Goal: Task Accomplishment & Management: Complete application form

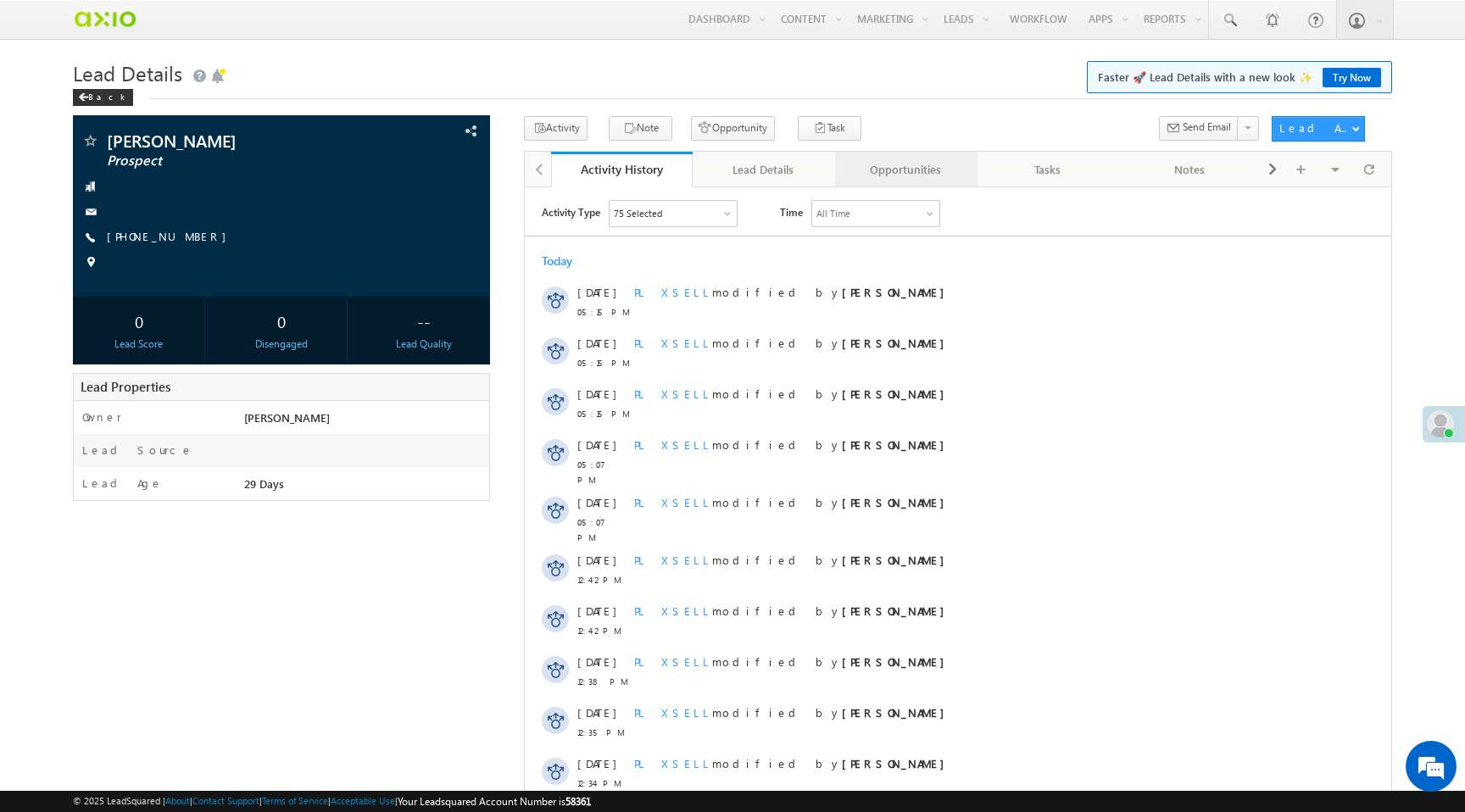
click at [926, 176] on div "Opportunities" at bounding box center [905, 170] width 113 height 21
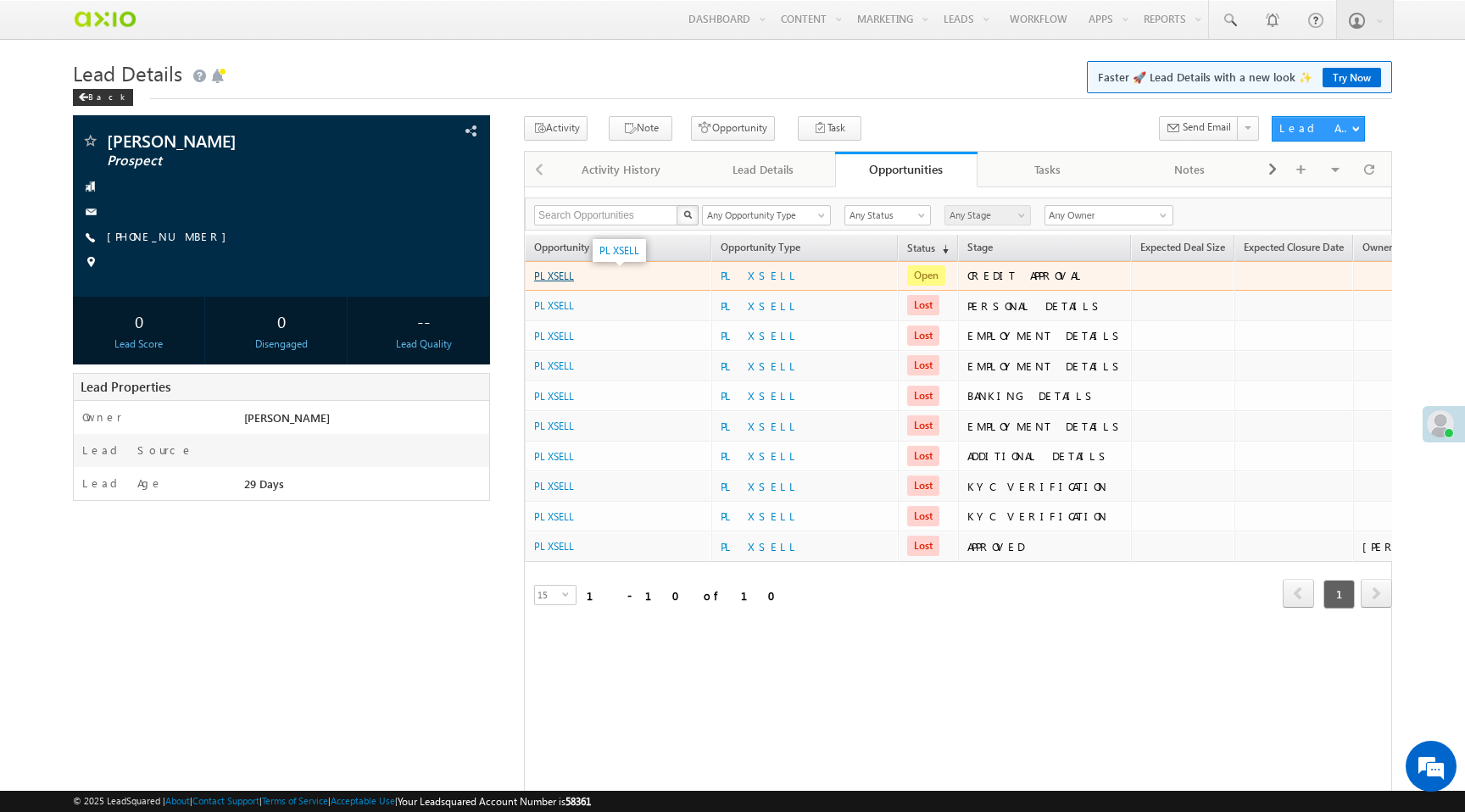
click at [564, 278] on link "PL XSELL" at bounding box center [554, 276] width 40 height 13
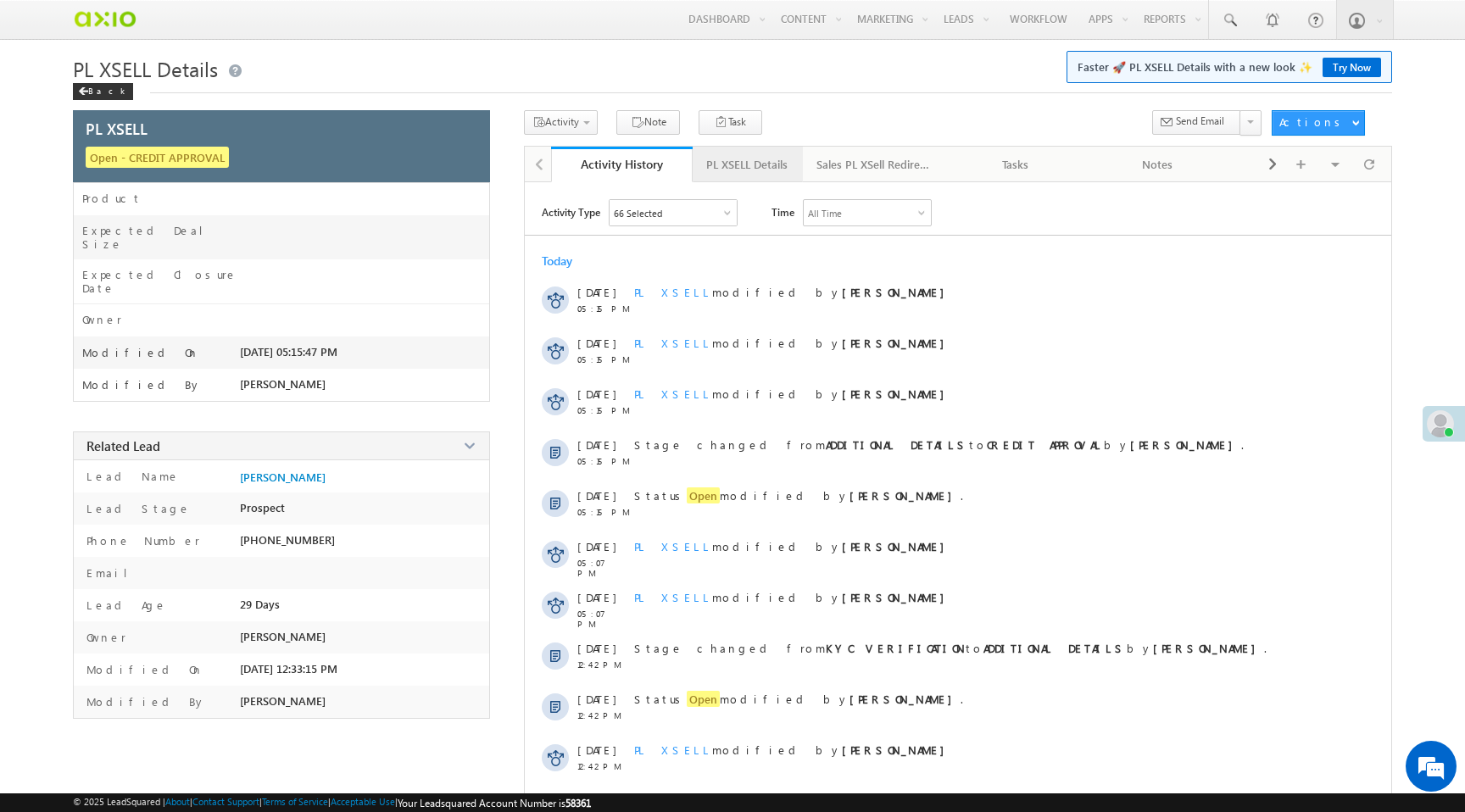
click at [762, 170] on div "PL XSELL Details" at bounding box center [747, 165] width 81 height 21
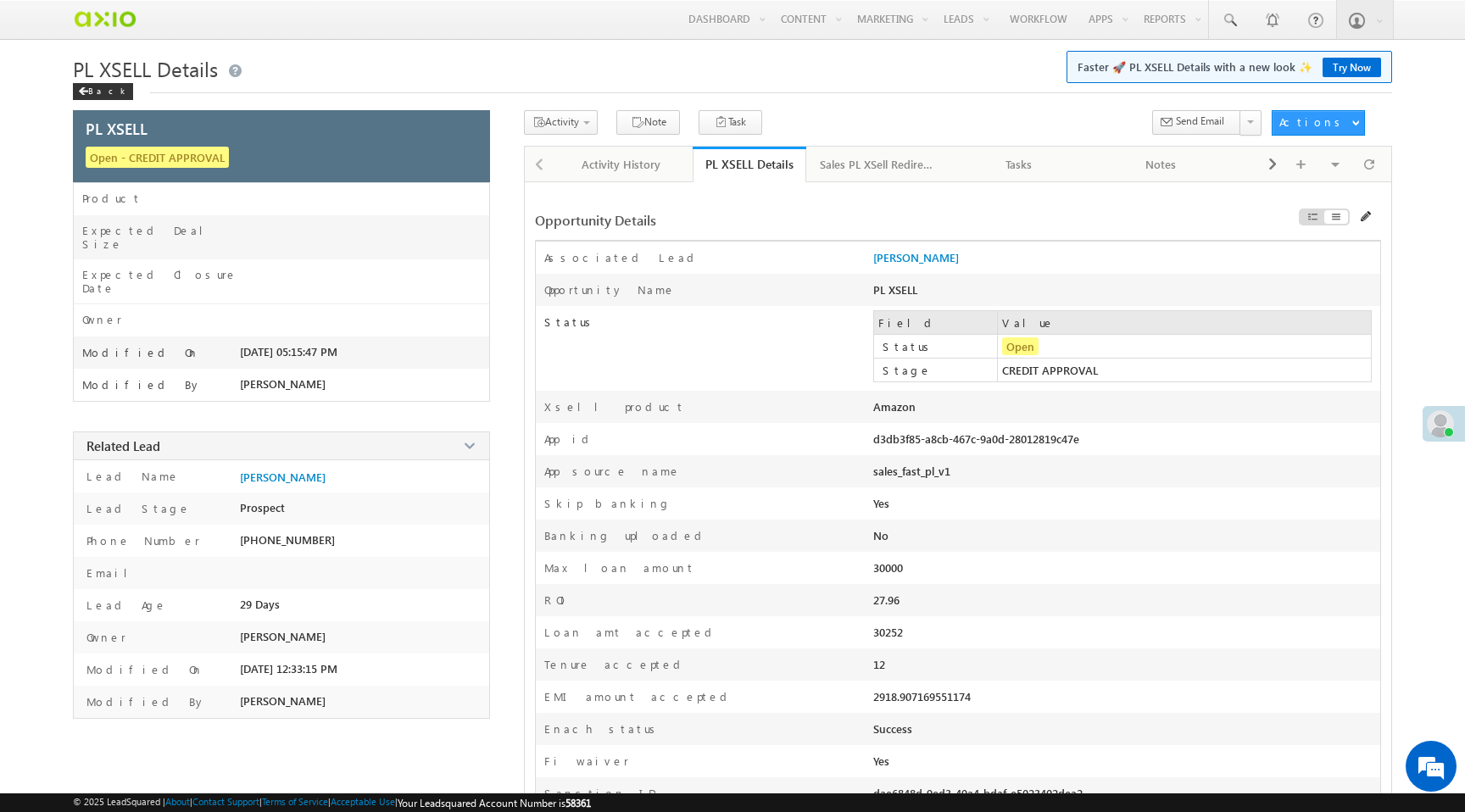
click at [1040, 377] on td "CREDIT APPROVAL" at bounding box center [1184, 370] width 373 height 23
click at [727, 170] on div "PL XSELL Details" at bounding box center [749, 164] width 88 height 16
click at [1008, 372] on td "CREDIT APPROVAL" at bounding box center [1184, 370] width 373 height 23
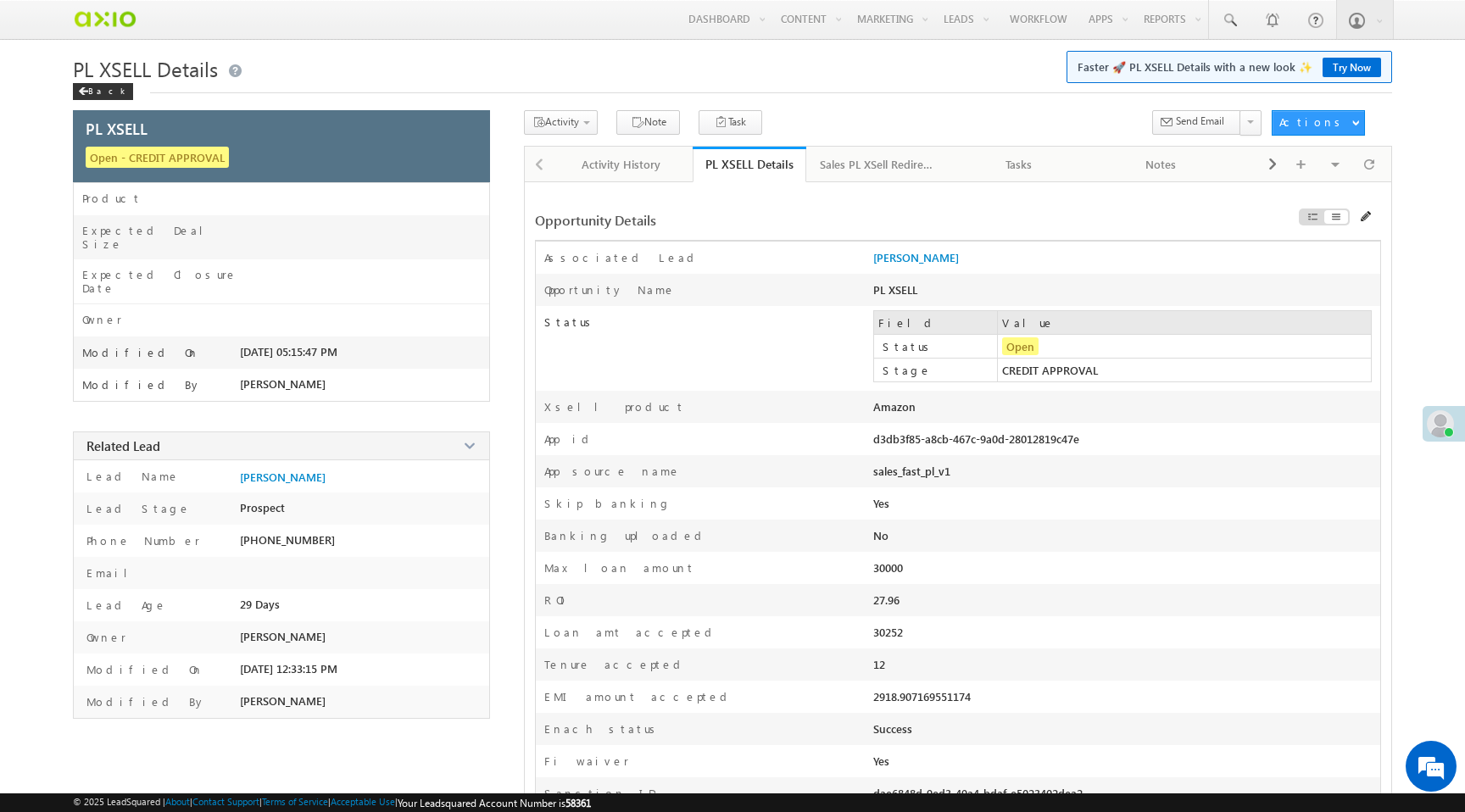
click at [1008, 372] on td "CREDIT APPROVAL" at bounding box center [1184, 370] width 373 height 23
click at [949, 401] on div "Xsell product Amazon" at bounding box center [957, 406] width 844 height 32
click at [570, 171] on span "Credit QC Form - PL Xsell" at bounding box center [616, 169] width 161 height 15
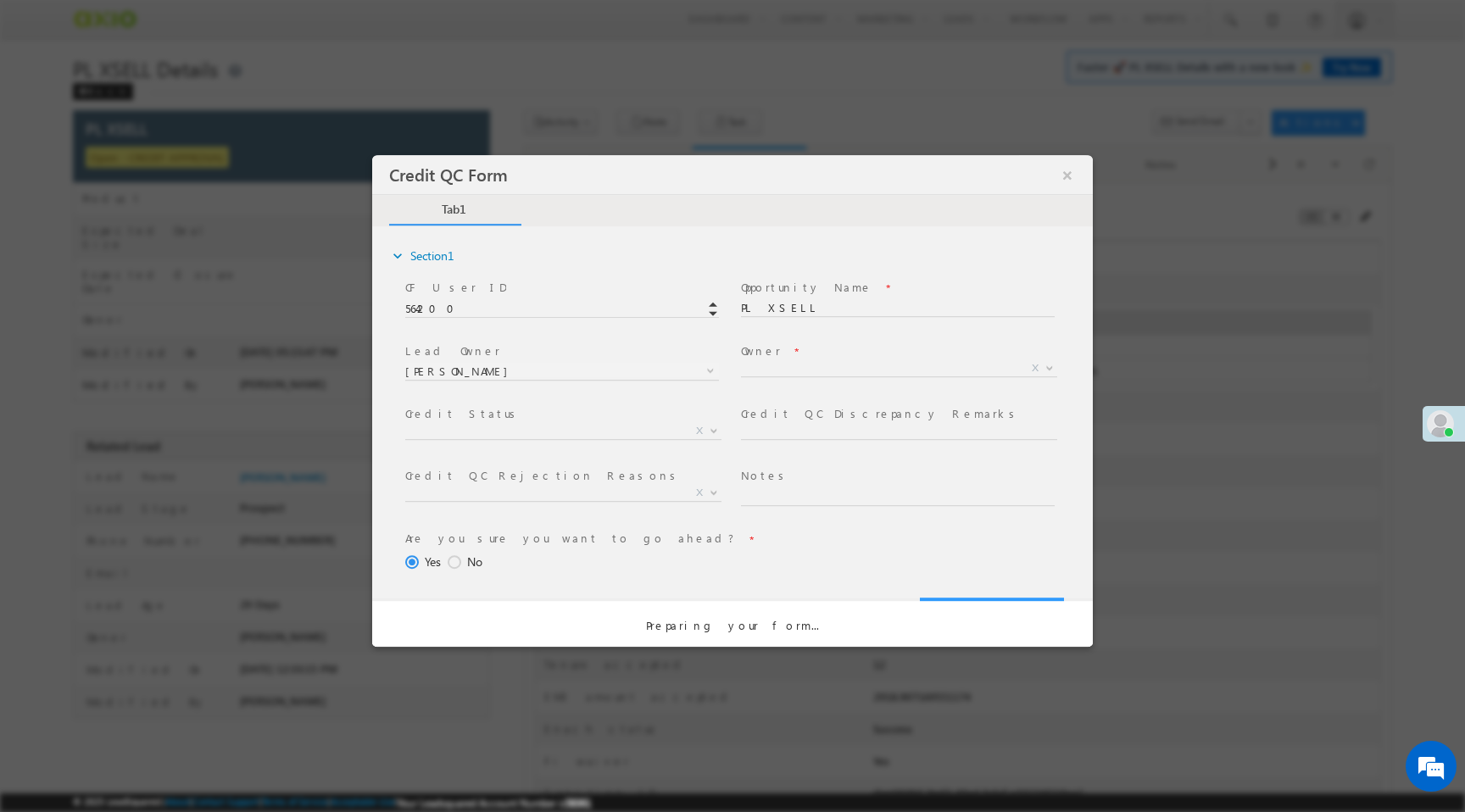
select select "50aed37f-b58e-11ec-8597-0681fe0b10f8"
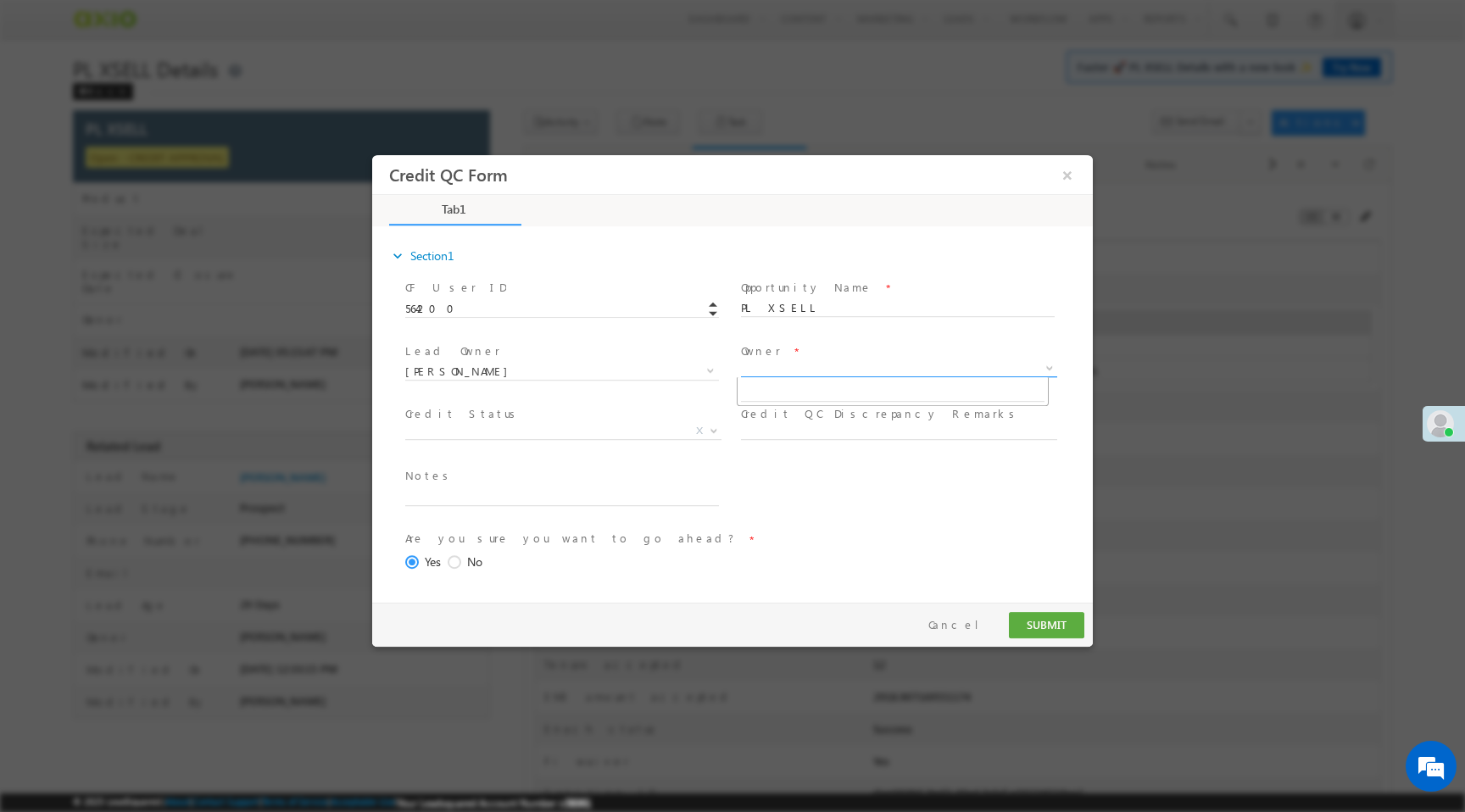
click at [772, 367] on span "X" at bounding box center [899, 369] width 317 height 17
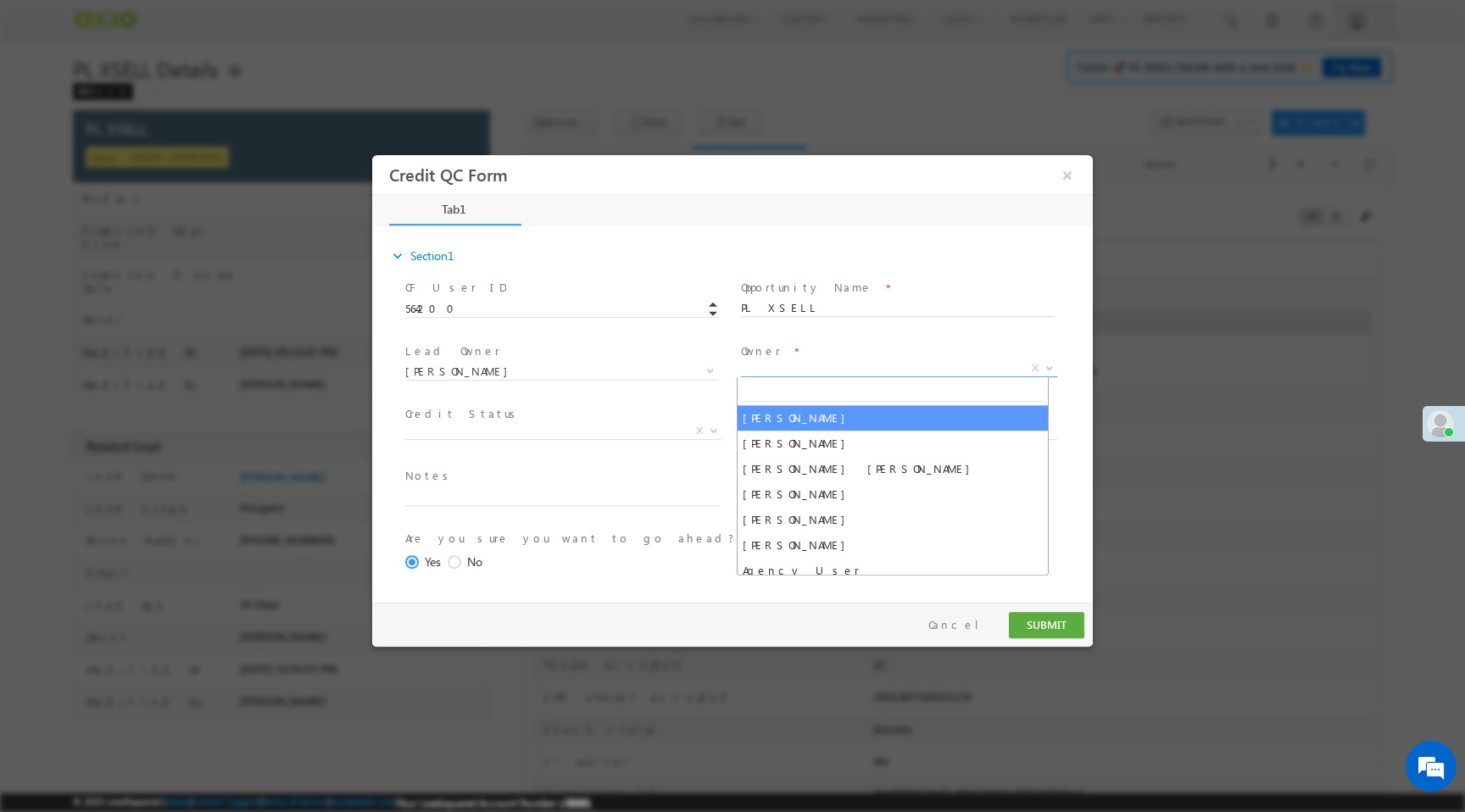
select select "f8849782-a99c-11ec-8597-0681fe0b10f8"
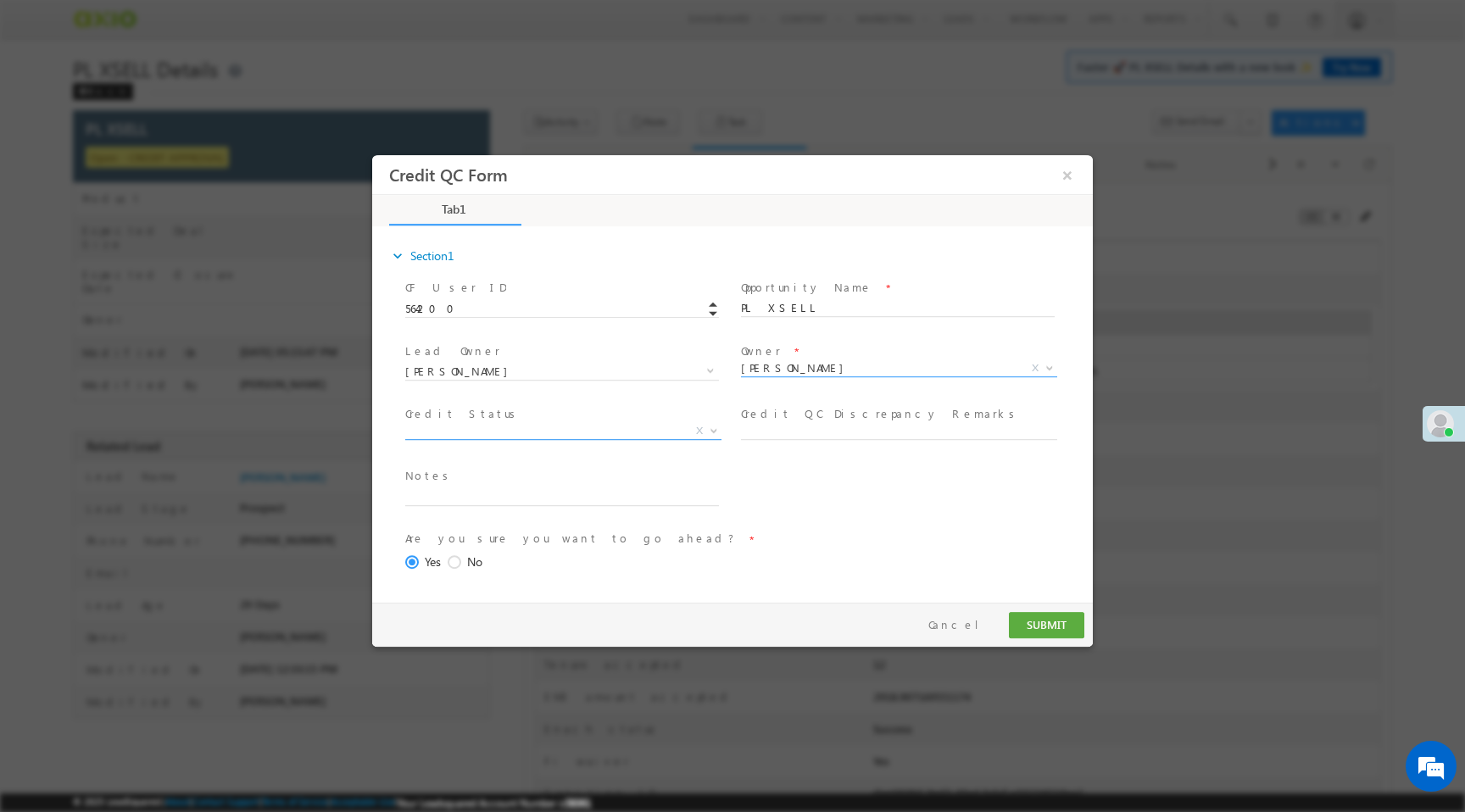
click at [448, 433] on span "X" at bounding box center [564, 432] width 317 height 17
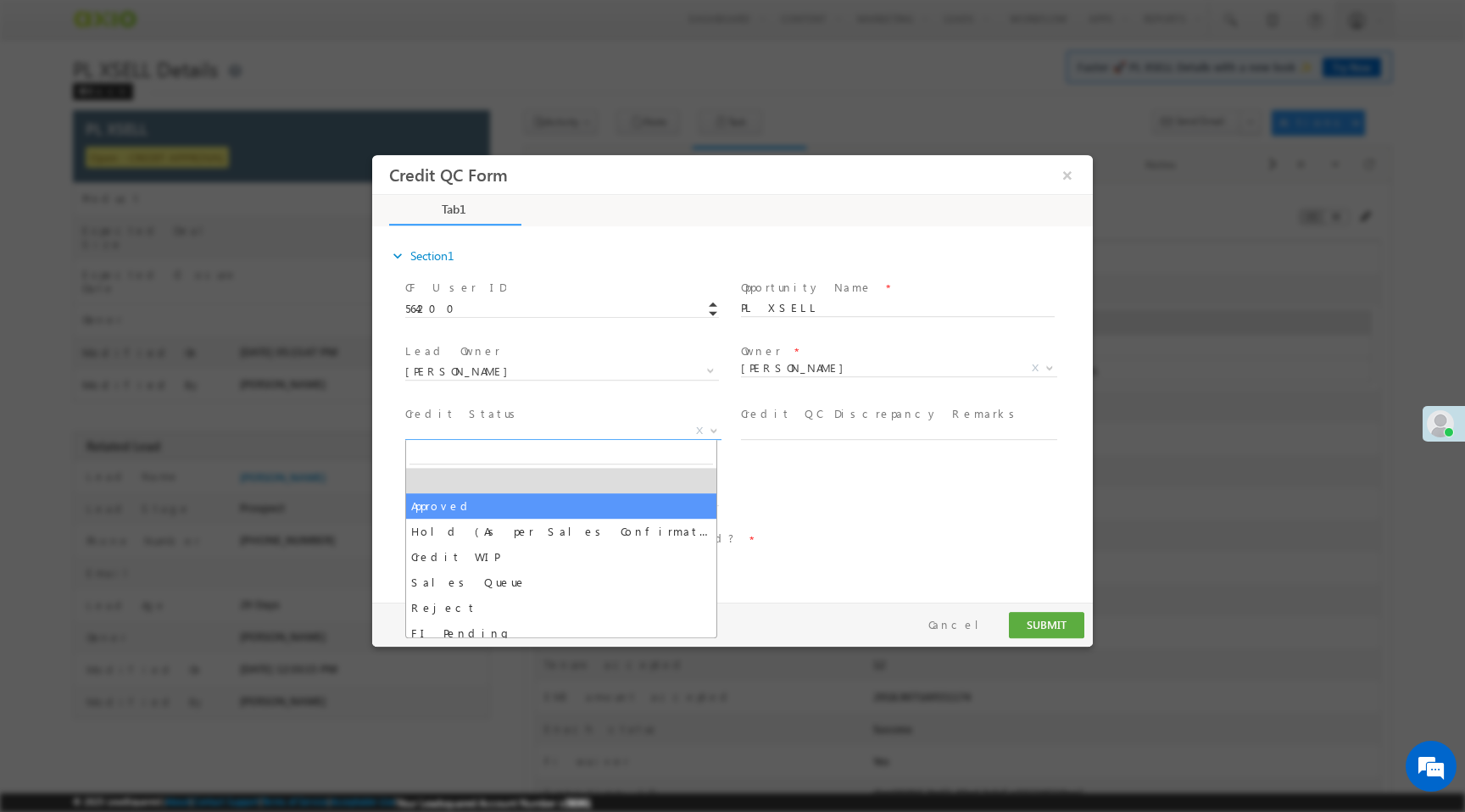
select select "Approved"
select select "NA"
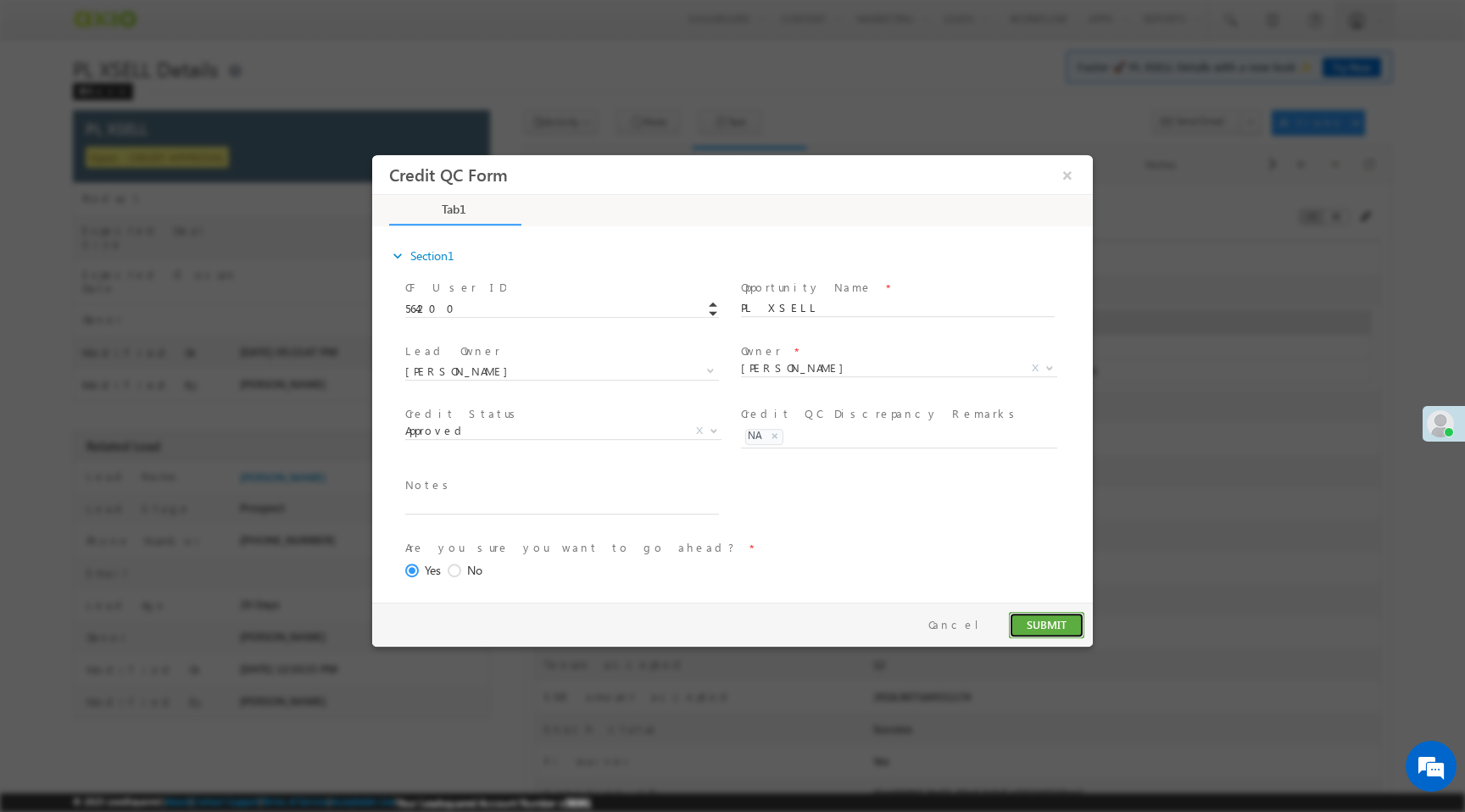
click at [1040, 622] on button "SUBMIT" at bounding box center [1046, 625] width 76 height 26
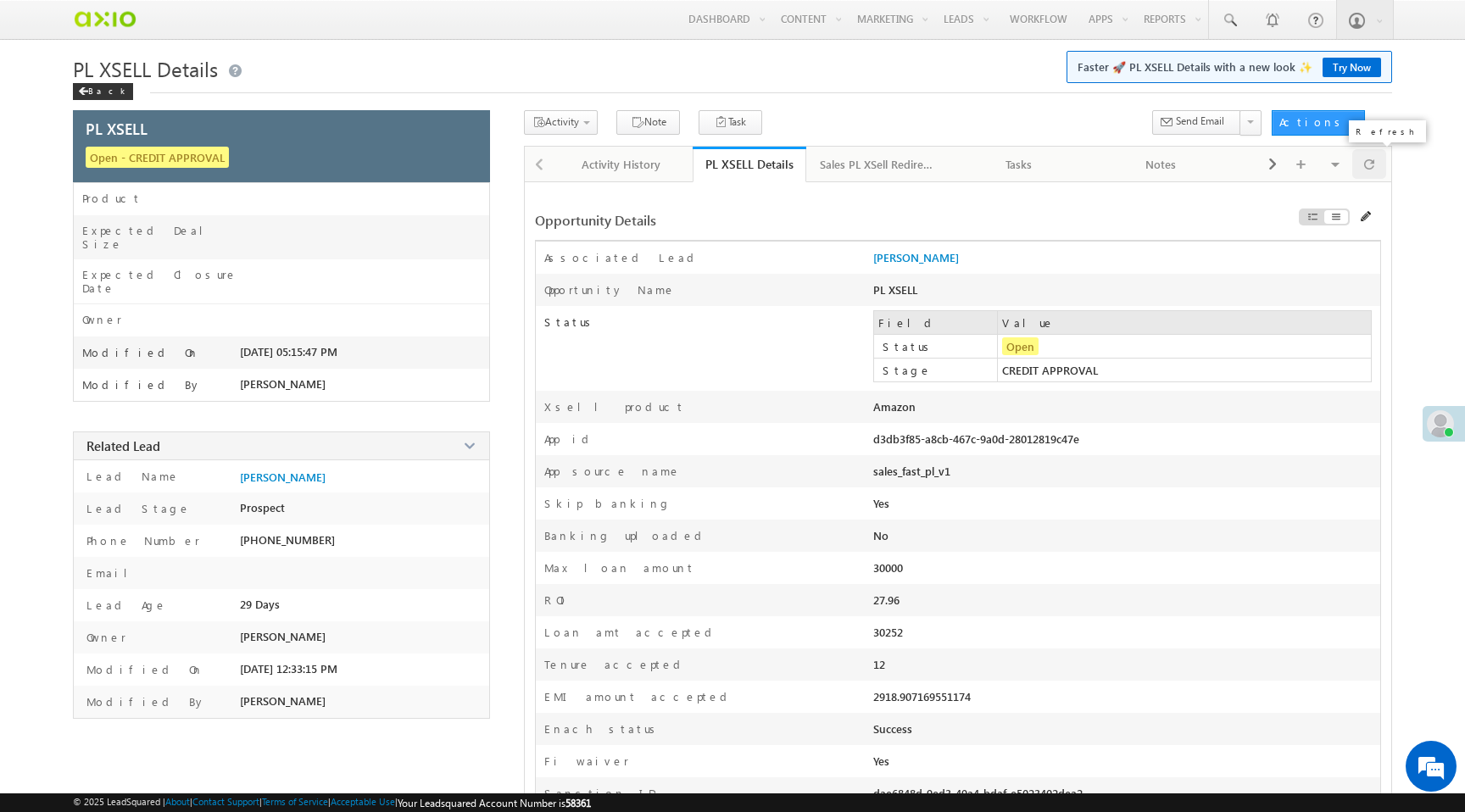
click at [1370, 168] on span at bounding box center [1369, 164] width 10 height 30
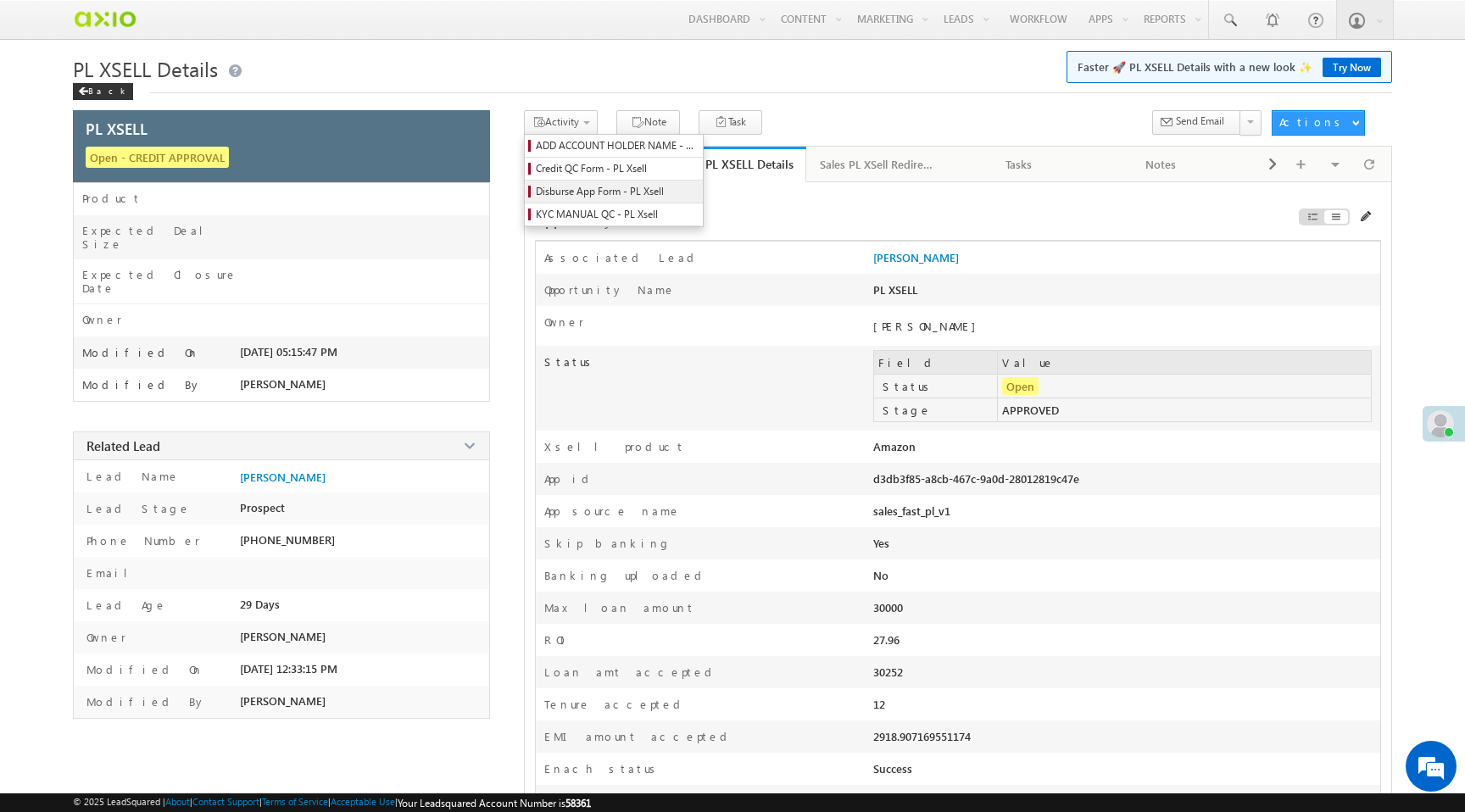
click at [604, 189] on span "Disburse App Form - PL Xsell" at bounding box center [616, 191] width 161 height 15
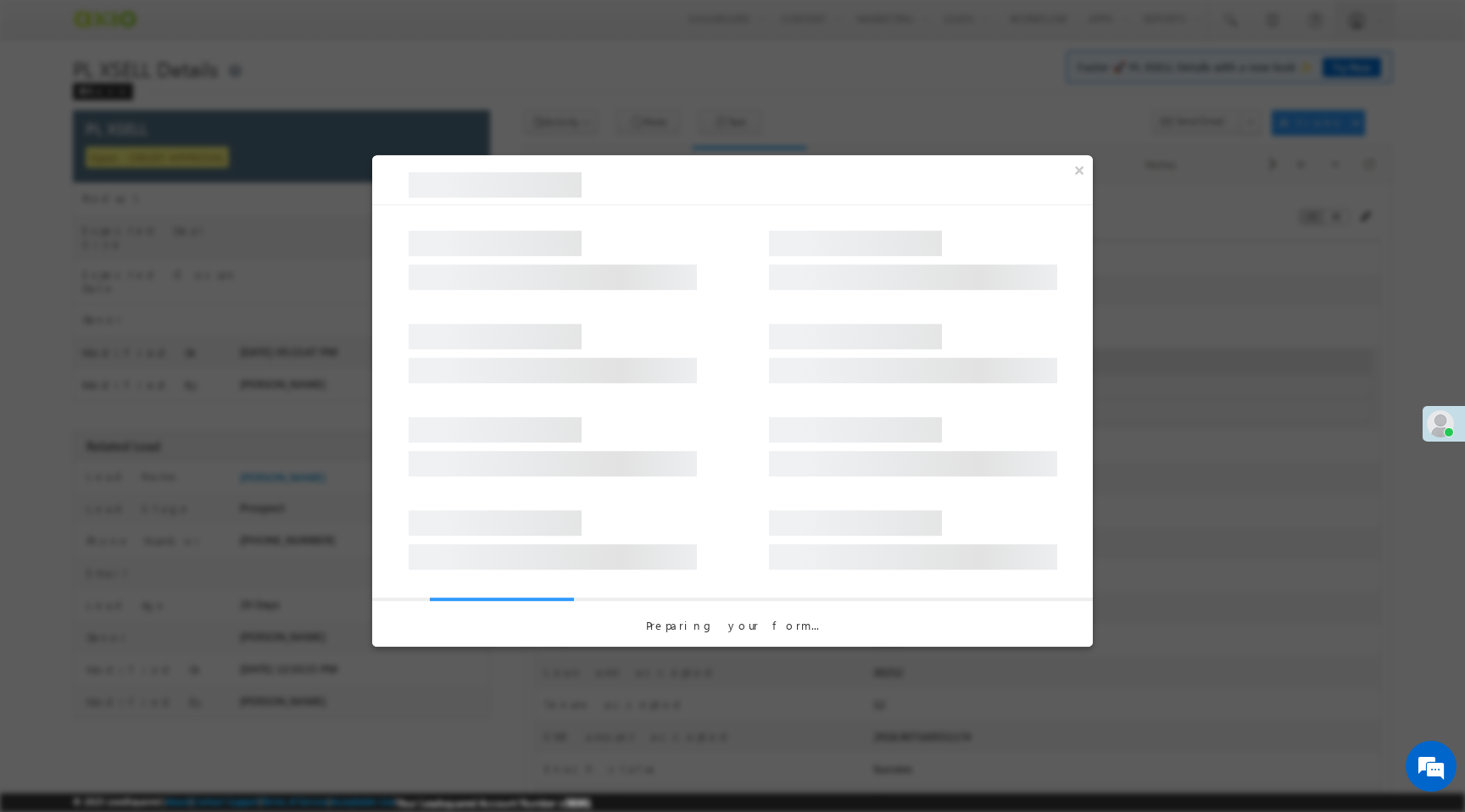
select select "PL XSell Disbursement Initiated"
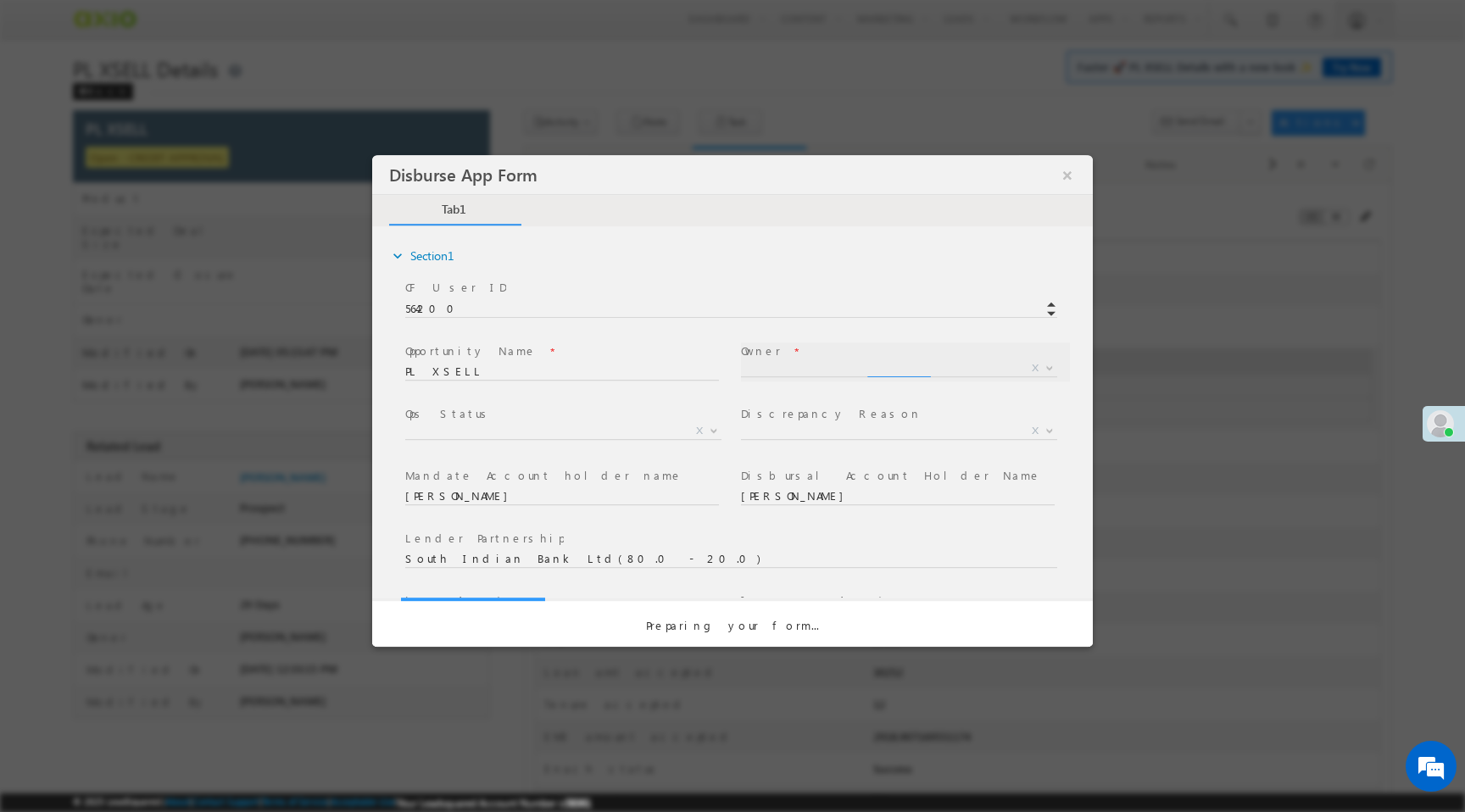
select select "f8849782-a99c-11ec-8597-0681fe0b10f8"
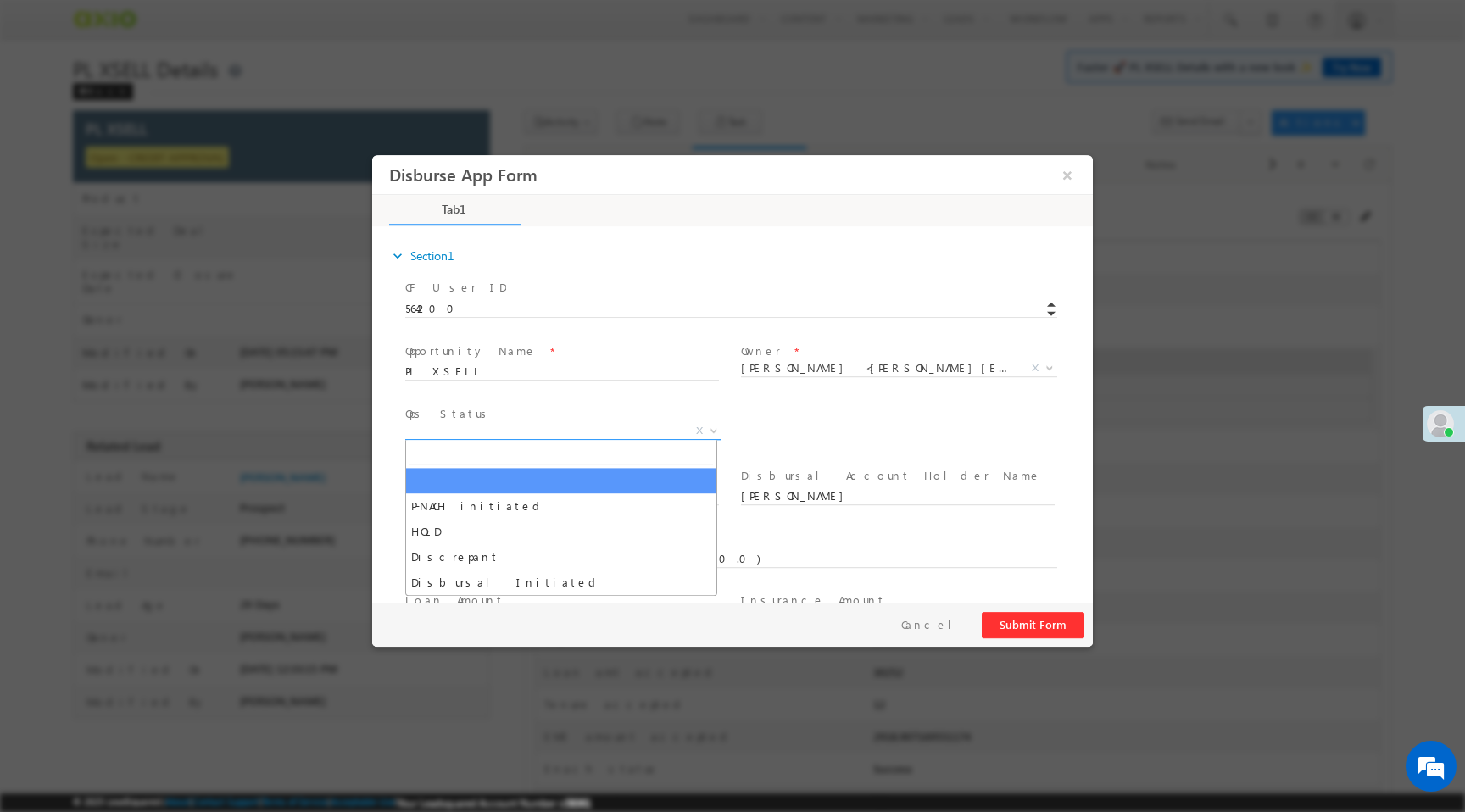
click at [577, 425] on span "X" at bounding box center [564, 432] width 317 height 17
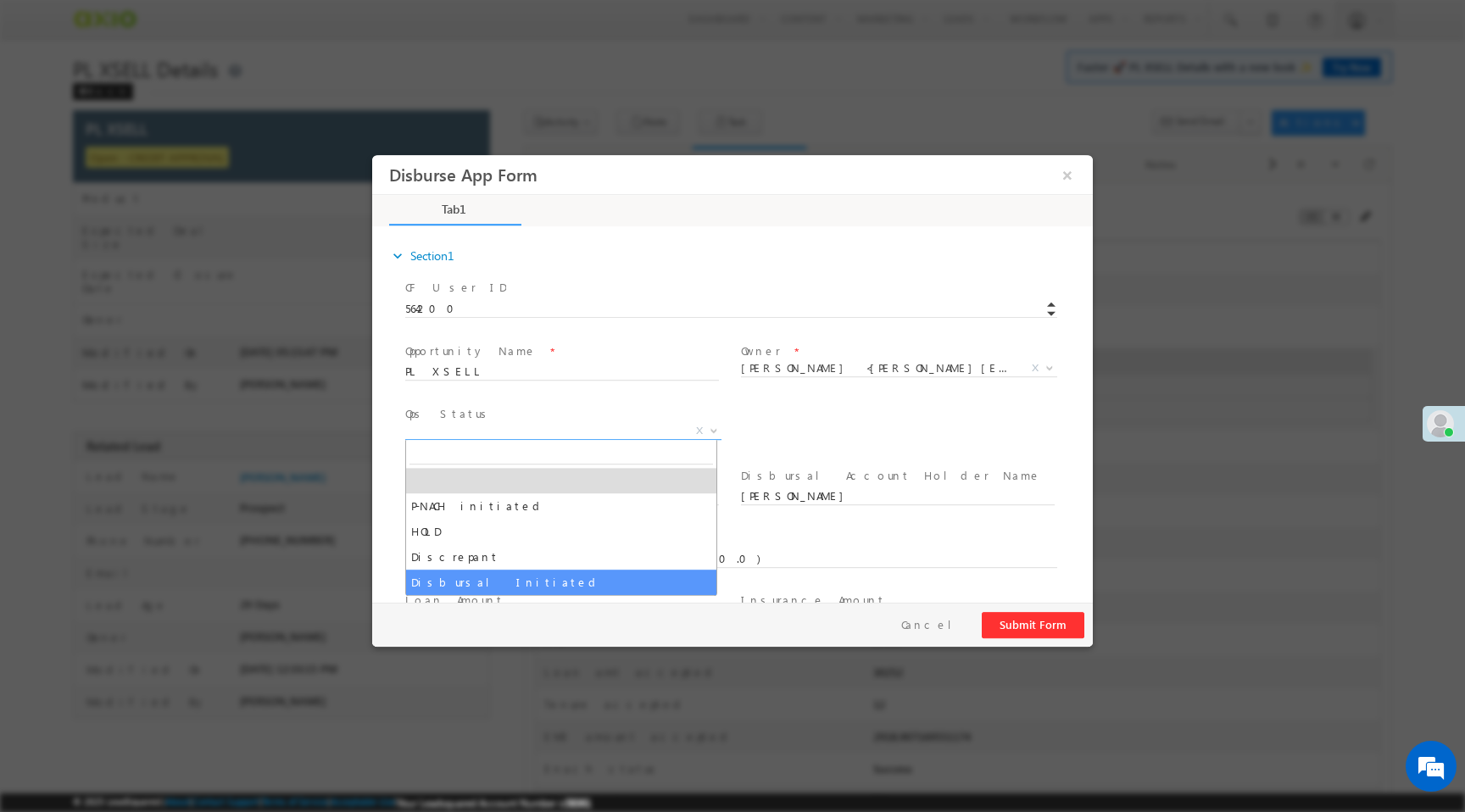
select select "Disbursal Initiated"
select select "NA"
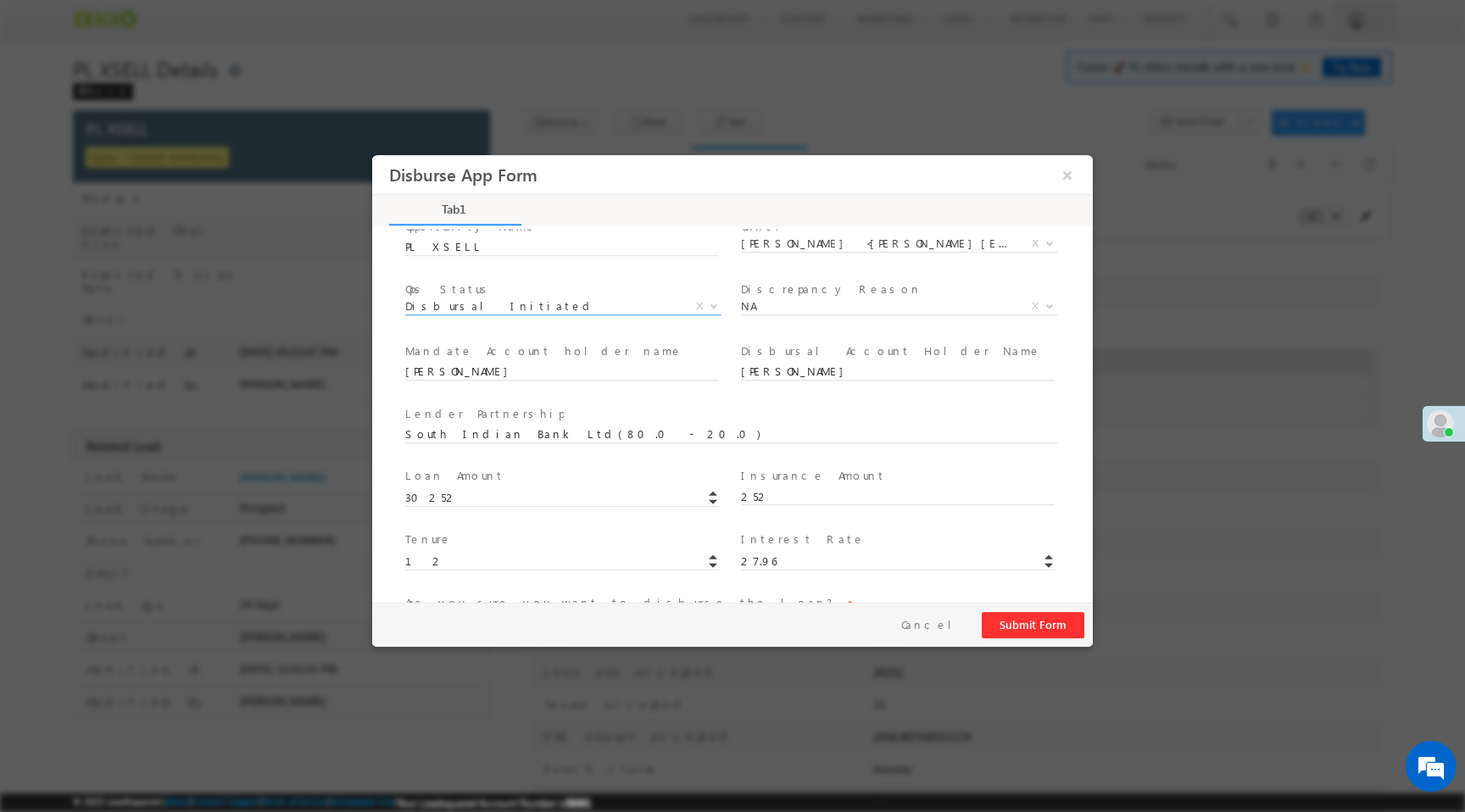
scroll to position [250, 0]
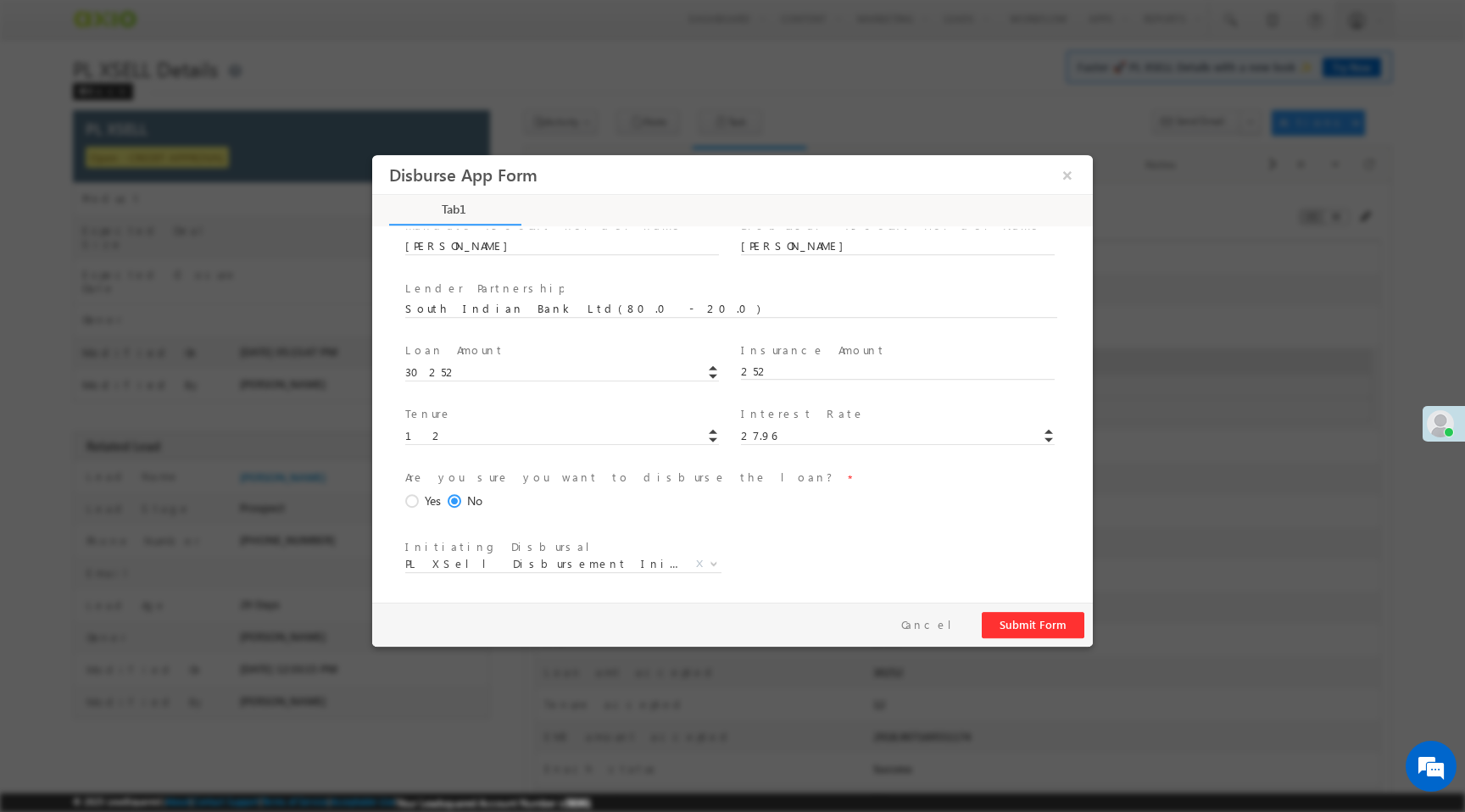
click at [427, 495] on span "Yes" at bounding box center [432, 501] width 16 height 18
click at [372, 155] on input "Yes" at bounding box center [372, 155] width 0 height 0
click at [1057, 634] on button "Submit Form" at bounding box center [1033, 625] width 103 height 26
